Goal: Information Seeking & Learning: Check status

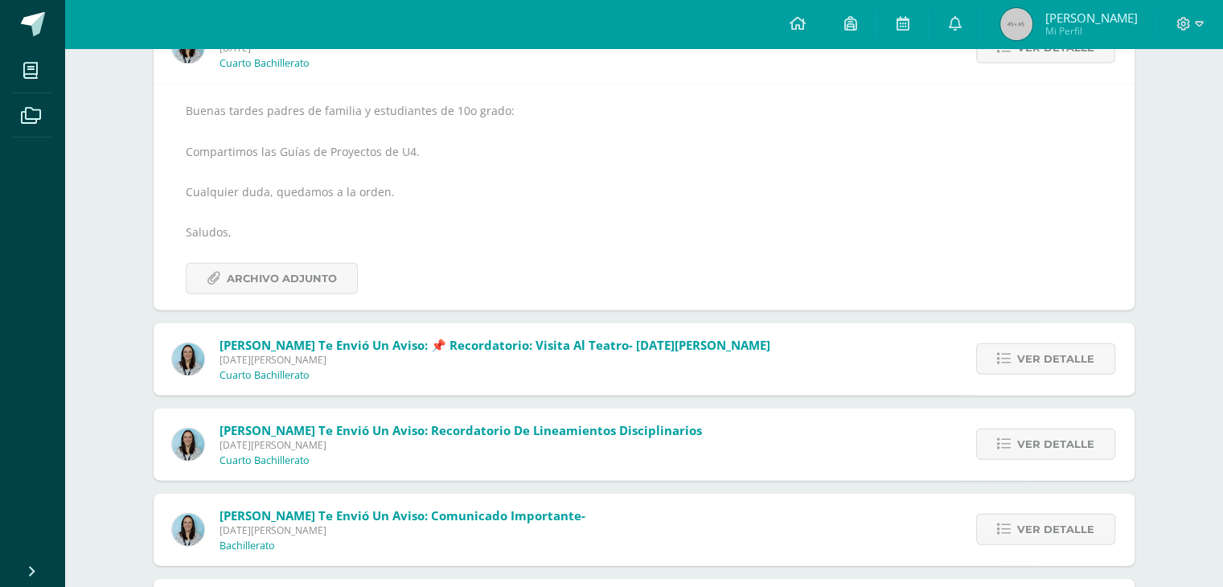
scroll to position [3680, 0]
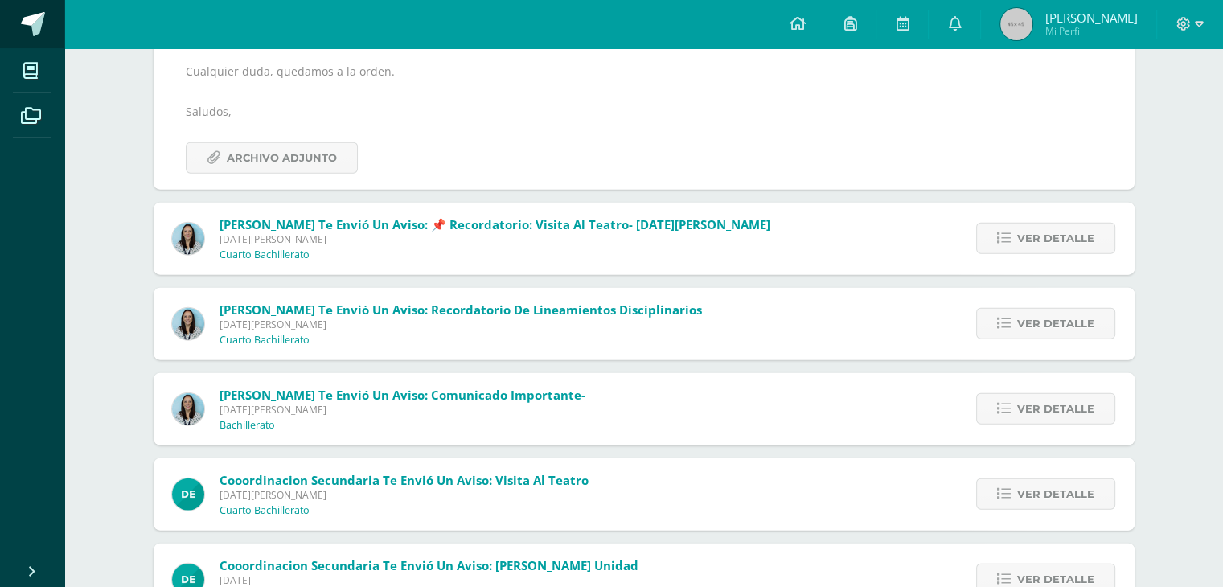
click at [32, 12] on span at bounding box center [33, 24] width 24 height 24
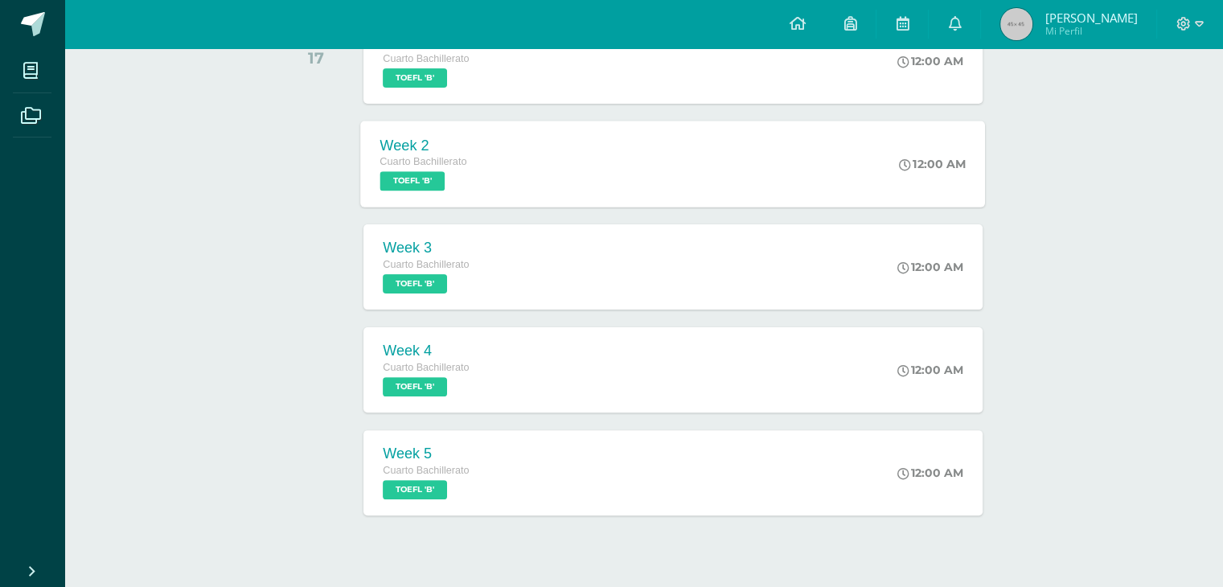
scroll to position [431, 0]
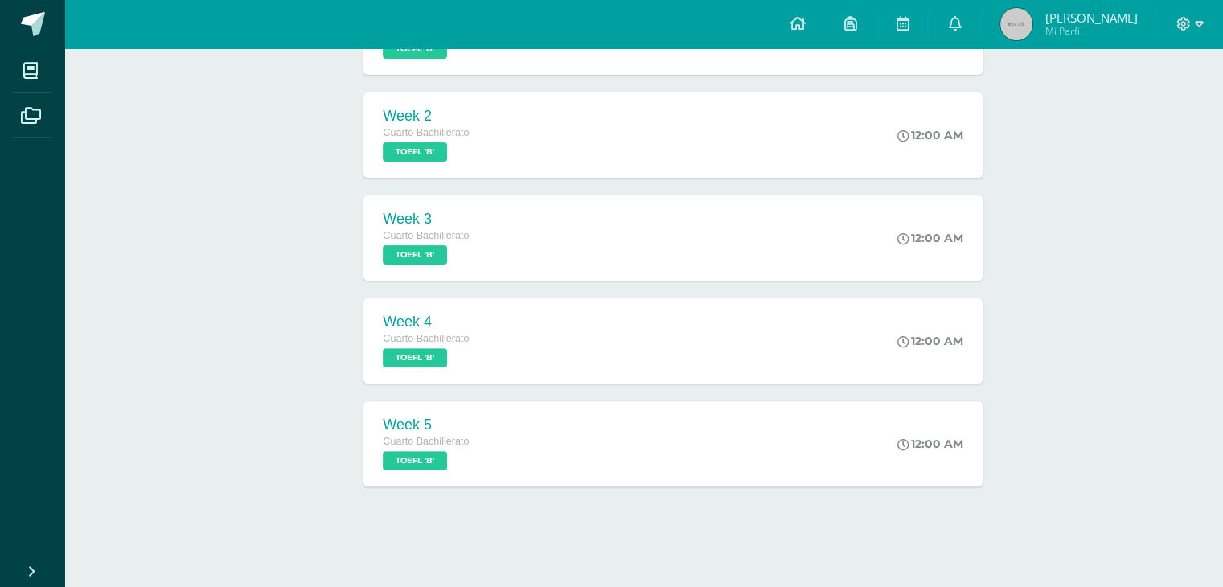
click at [1029, 33] on img at bounding box center [1016, 24] width 32 height 32
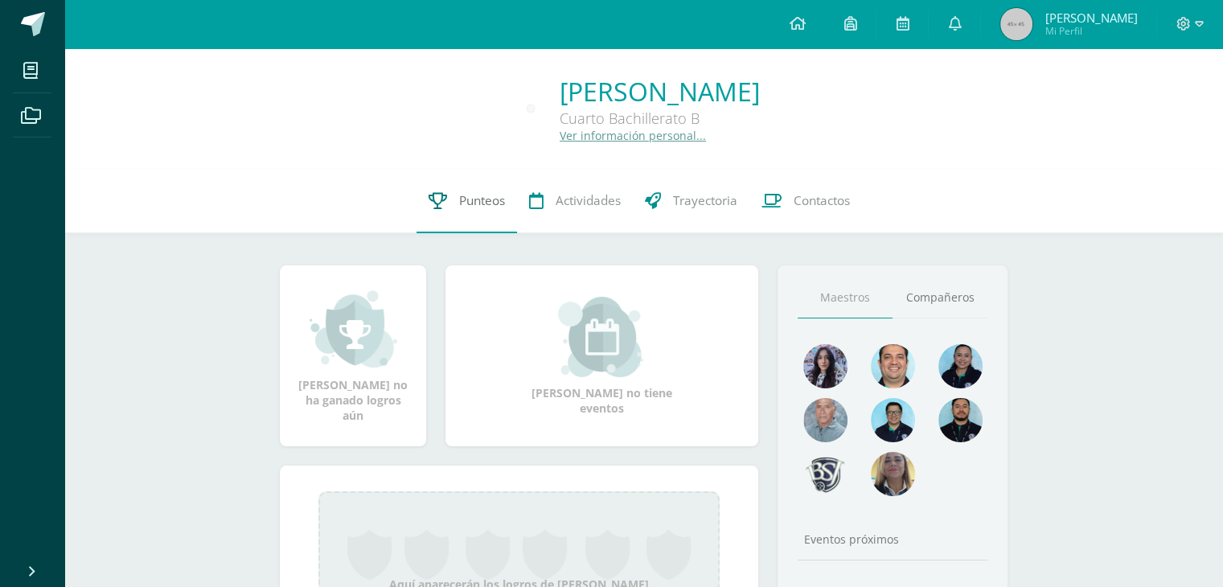
click at [494, 203] on span "Punteos" at bounding box center [482, 200] width 46 height 17
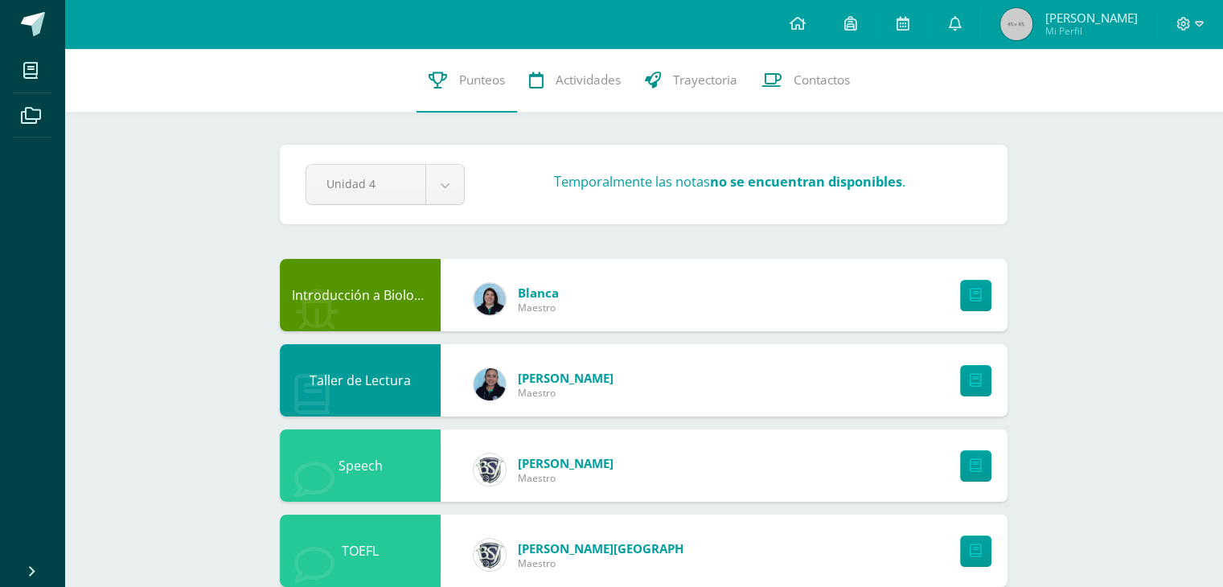
click at [1078, 19] on span "[PERSON_NAME]" at bounding box center [1090, 18] width 92 height 16
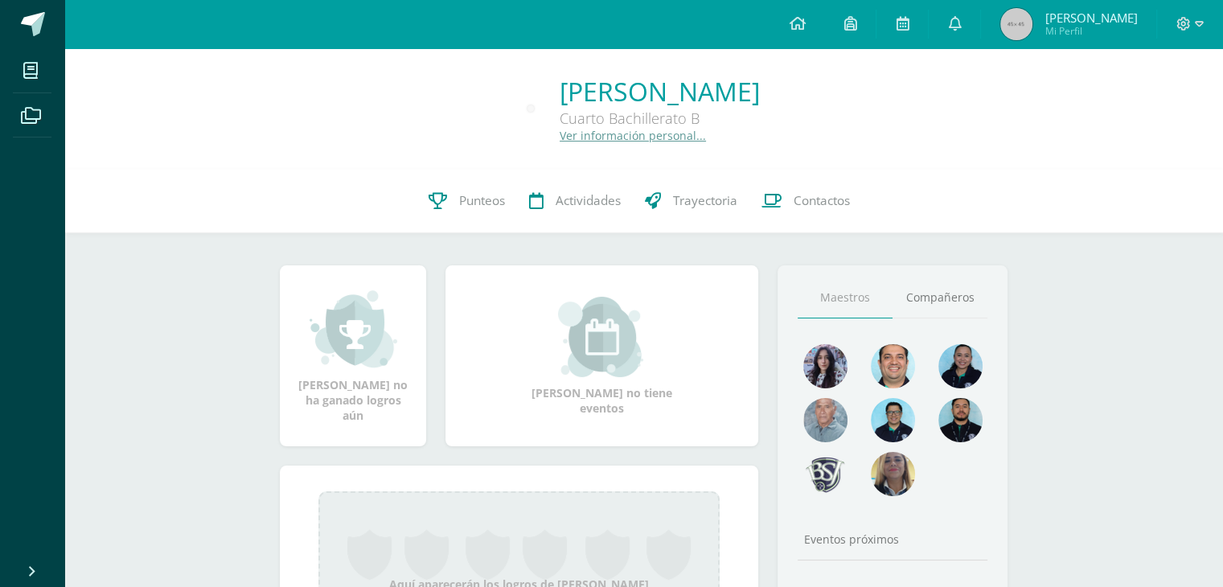
click at [556, 149] on div "Julio Eduardo Hernández Herrera Cuarto Bachillerato B Ver información personal.…" at bounding box center [643, 108] width 1158 height 121
click at [559, 140] on link "Ver información personal..." at bounding box center [632, 135] width 146 height 15
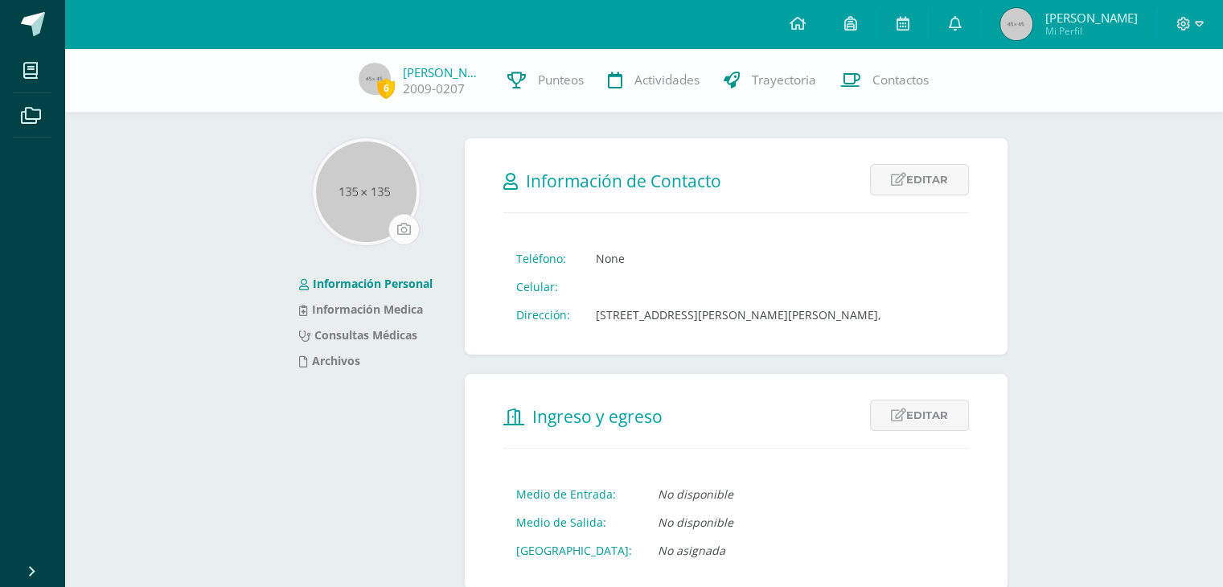
click at [389, 229] on input "file" at bounding box center [404, 230] width 30 height 30
click at [332, 223] on img at bounding box center [366, 191] width 100 height 100
click at [387, 201] on img at bounding box center [366, 191] width 100 height 100
click at [399, 226] on input "file" at bounding box center [404, 230] width 30 height 30
type input "C:\fakepath\descarga (18).jpeg"
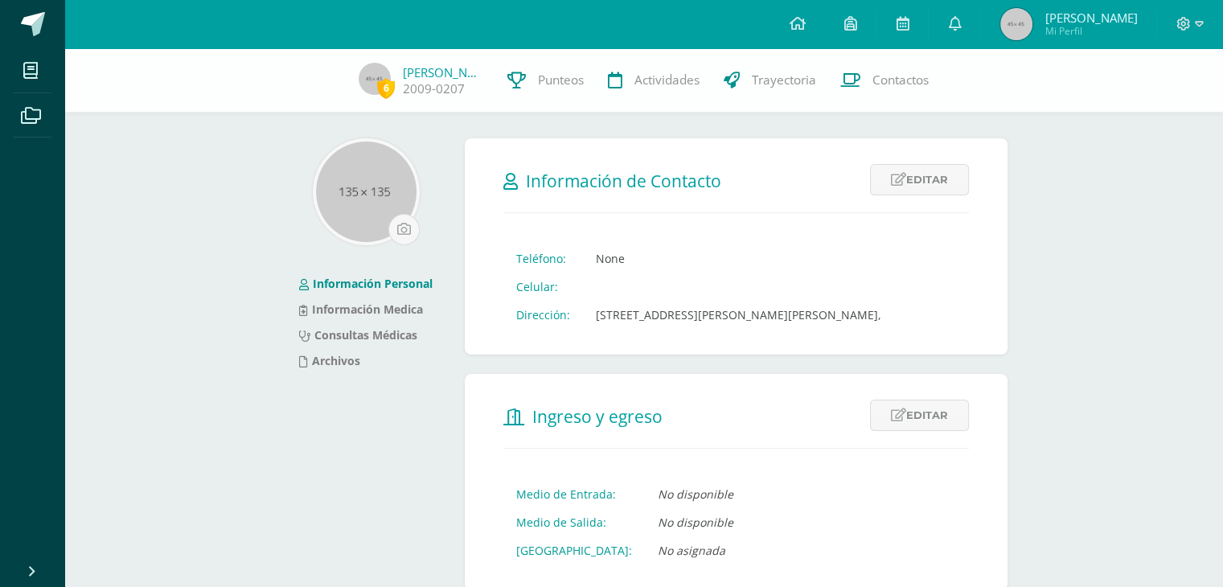
scroll to position [96, 0]
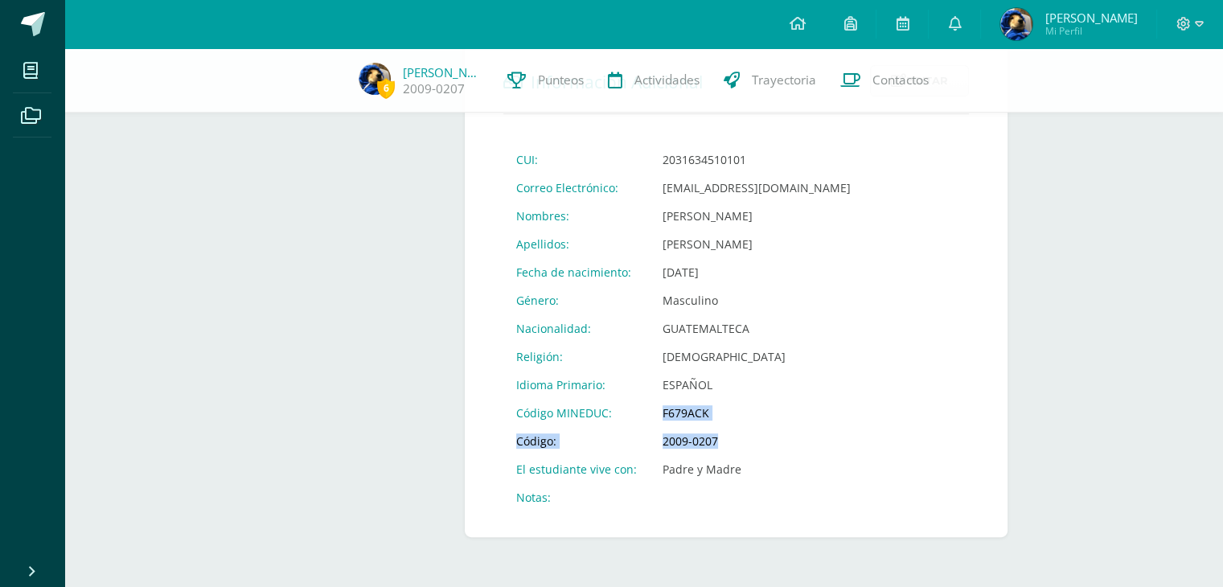
scroll to position [591, 0]
drag, startPoint x: 658, startPoint y: 413, endPoint x: 768, endPoint y: 441, distance: 113.7
click at [768, 441] on tbody "CUI: 2031634510101 Correo Electrónico: h2001@bilinguesanjuan.edu.gt Nombres: Ju…" at bounding box center [683, 327] width 360 height 366
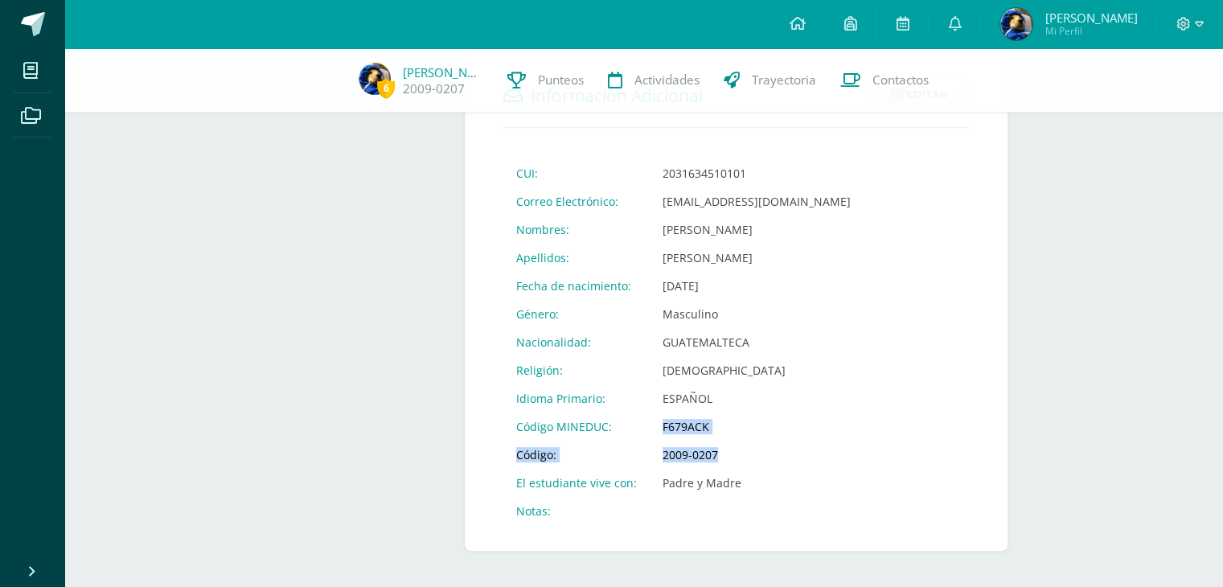
scroll to position [510, 0]
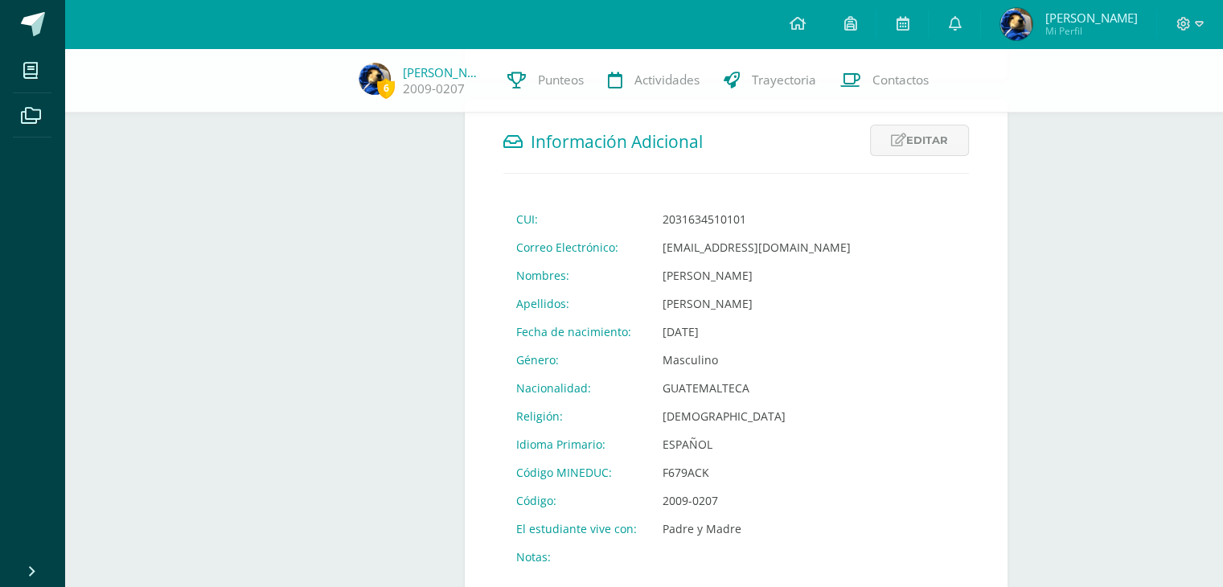
click at [949, 181] on form "Información Adicional Editar Cancelar Guardar CUI: 2031634510101 Correo Electró…" at bounding box center [736, 348] width 543 height 498
click at [940, 156] on link "Editar" at bounding box center [919, 140] width 99 height 31
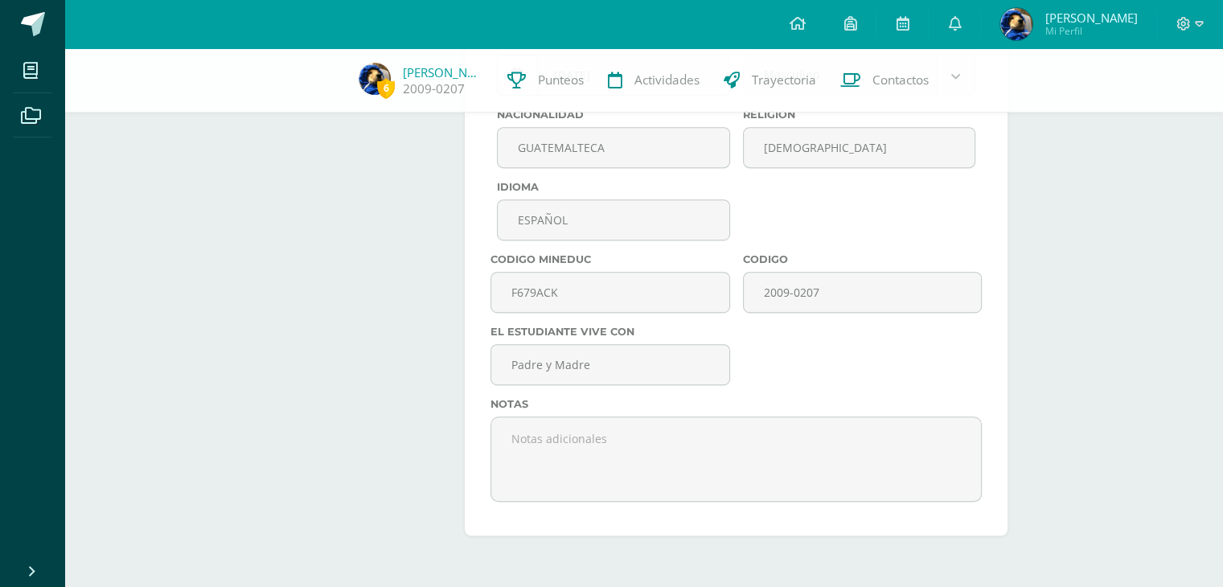
scroll to position [912, 0]
click at [609, 301] on input "F679ACK" at bounding box center [609, 292] width 237 height 39
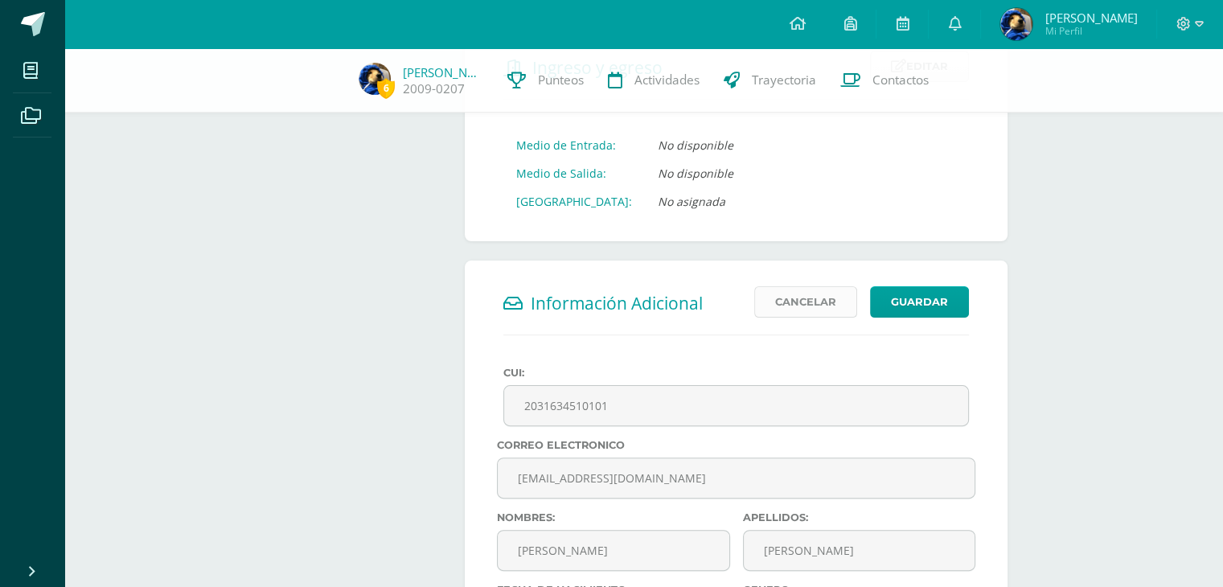
click at [818, 318] on link "Cancelar" at bounding box center [805, 301] width 103 height 31
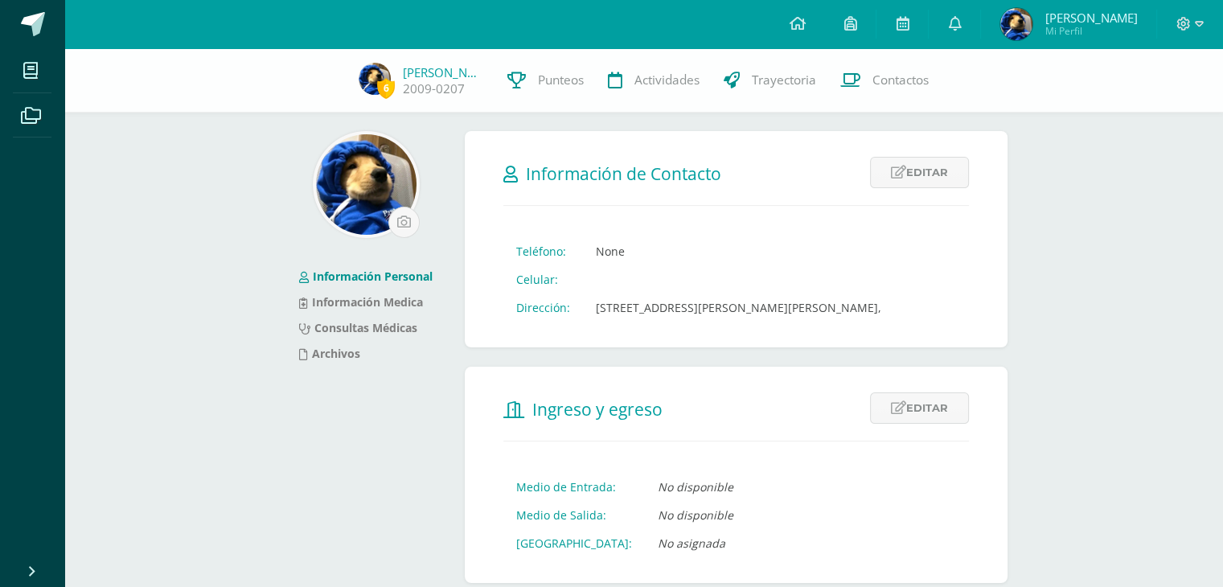
scroll to position [0, 0]
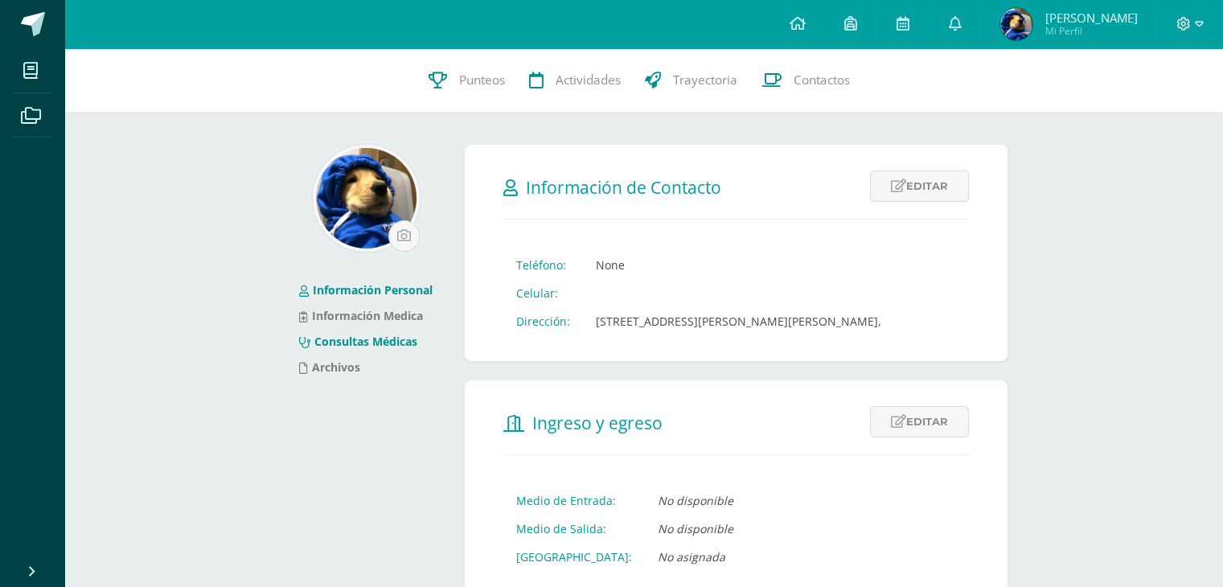
click at [418, 351] on li "Consultas Médicas" at bounding box center [365, 342] width 133 height 26
click at [404, 344] on link "Consultas Médicas" at bounding box center [358, 341] width 118 height 15
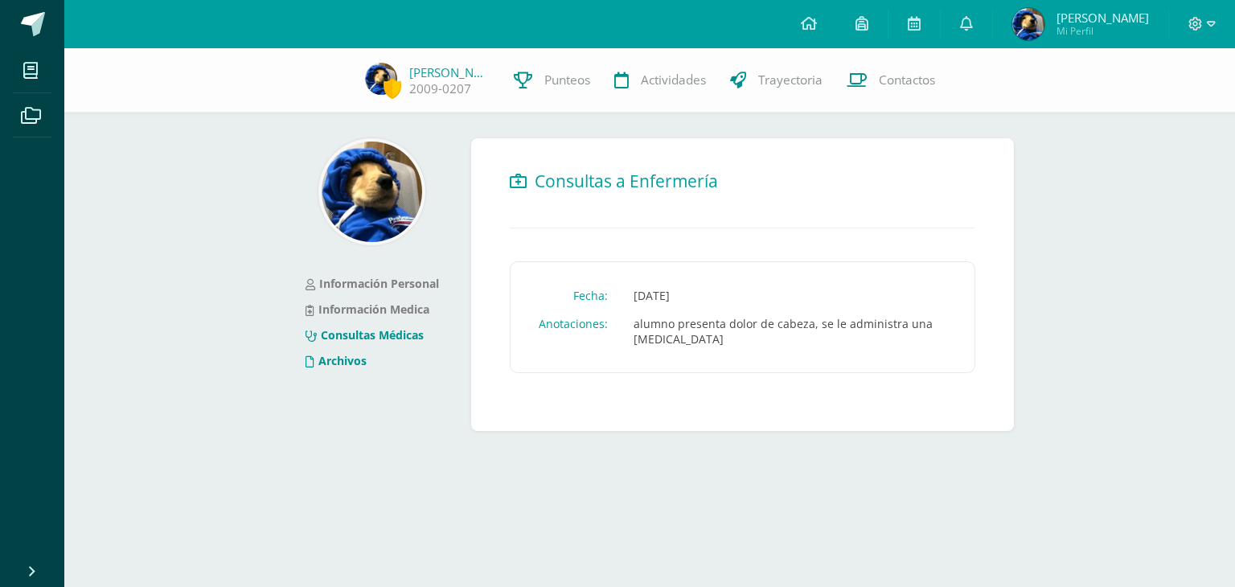
click at [323, 371] on li "Archivos" at bounding box center [371, 361] width 133 height 26
click at [341, 364] on link "Archivos" at bounding box center [335, 360] width 61 height 15
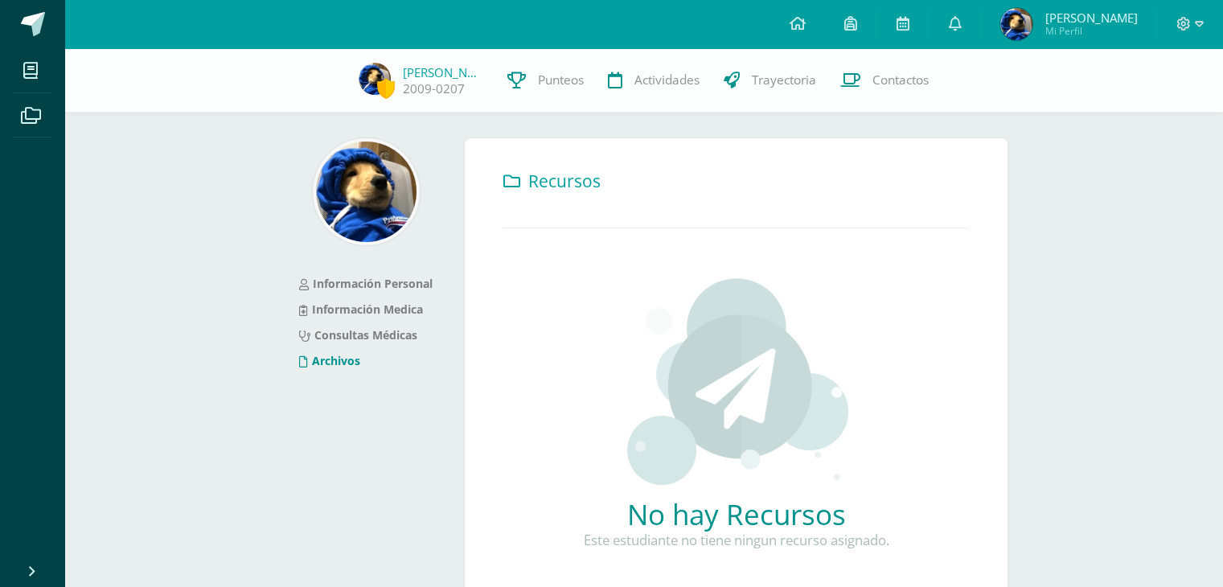
click at [387, 341] on link "Consultas Médicas" at bounding box center [358, 334] width 118 height 15
click at [416, 283] on link "Información Personal" at bounding box center [365, 283] width 133 height 15
click at [383, 342] on link "Consultas Médicas" at bounding box center [358, 334] width 118 height 15
click at [383, 341] on link "Consultas Médicas" at bounding box center [358, 334] width 118 height 15
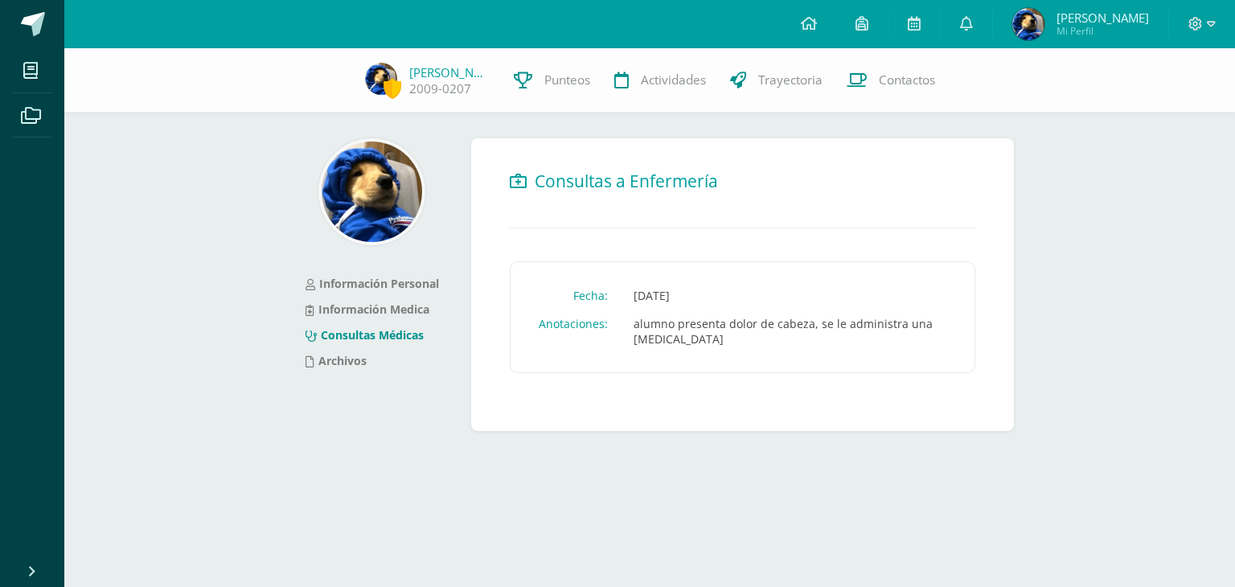
click at [616, 312] on td "Anotaciones:" at bounding box center [573, 330] width 95 height 43
drag, startPoint x: 631, startPoint y: 289, endPoint x: 827, endPoint y: 295, distance: 196.2
click at [827, 295] on td "[DATE]" at bounding box center [790, 295] width 338 height 28
click at [752, 331] on td "alumno presenta dolor de cabeza, se le administra una [MEDICAL_DATA]" at bounding box center [790, 330] width 338 height 43
drag, startPoint x: 731, startPoint y: 343, endPoint x: 625, endPoint y: 306, distance: 112.4
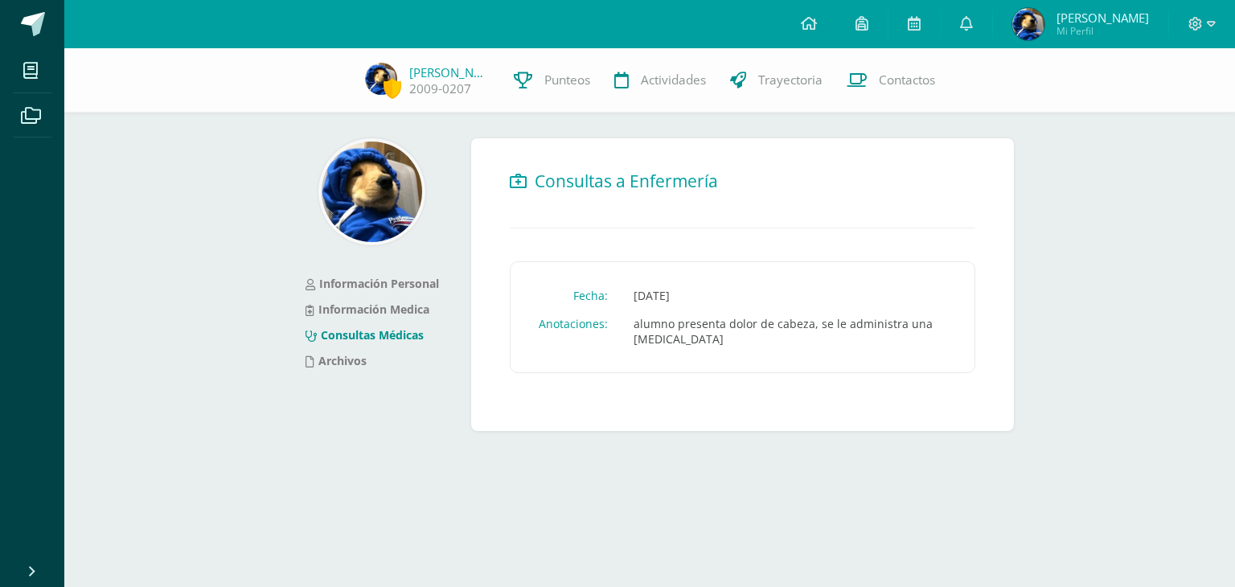
click at [632, 316] on td "alumno presenta dolor de cabeza, se le administra una [MEDICAL_DATA]" at bounding box center [790, 330] width 338 height 43
drag, startPoint x: 625, startPoint y: 306, endPoint x: 602, endPoint y: 282, distance: 33.0
click at [614, 294] on tr "Fecha: [DATE]" at bounding box center [742, 295] width 432 height 28
drag, startPoint x: 626, startPoint y: 324, endPoint x: 721, endPoint y: 343, distance: 96.8
click at [721, 343] on td "alumno presenta dolor de cabeza, se le administra una [MEDICAL_DATA]" at bounding box center [790, 330] width 338 height 43
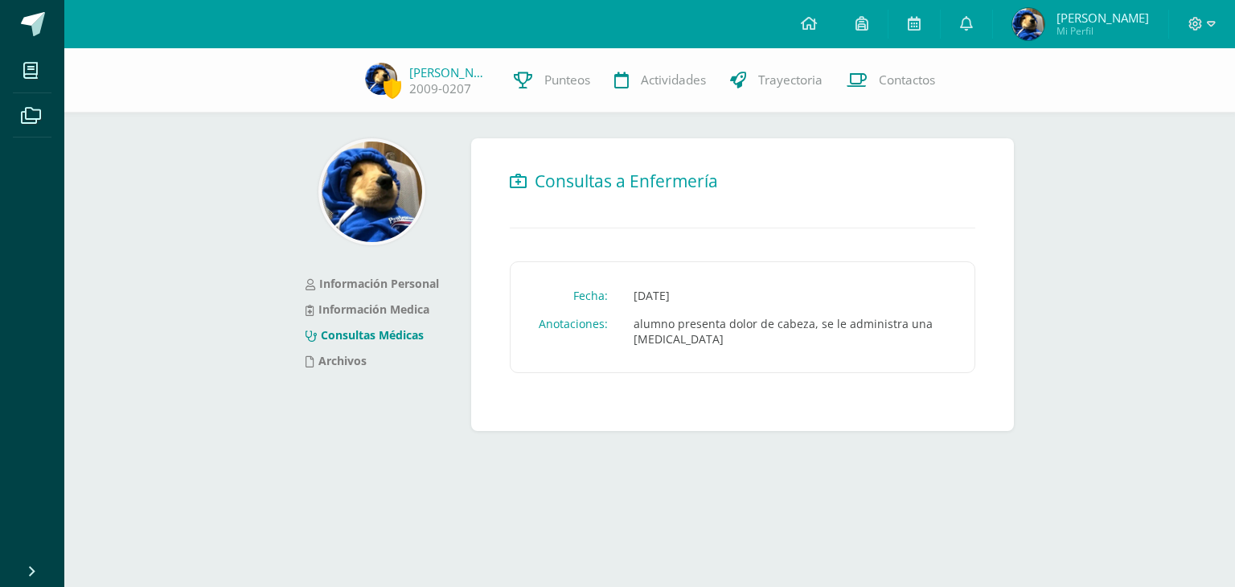
click at [723, 343] on td "alumno presenta dolor de cabeza, se le administra una [MEDICAL_DATA]" at bounding box center [790, 330] width 338 height 43
click at [44, 17] on span at bounding box center [33, 24] width 24 height 24
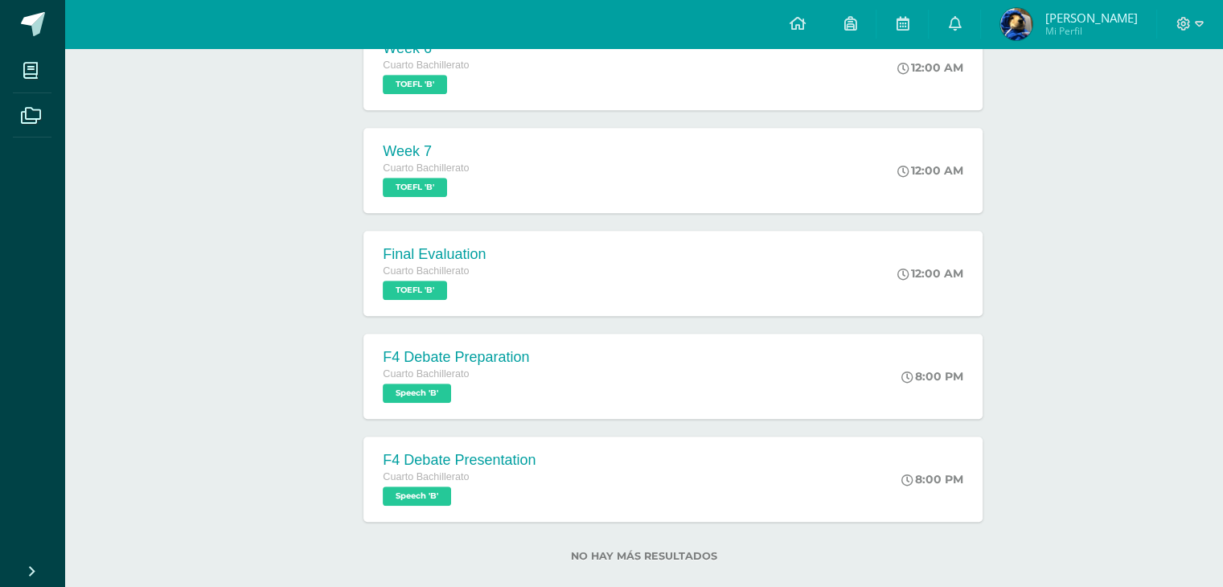
scroll to position [913, 0]
